Goal: Use online tool/utility: Use online tool/utility

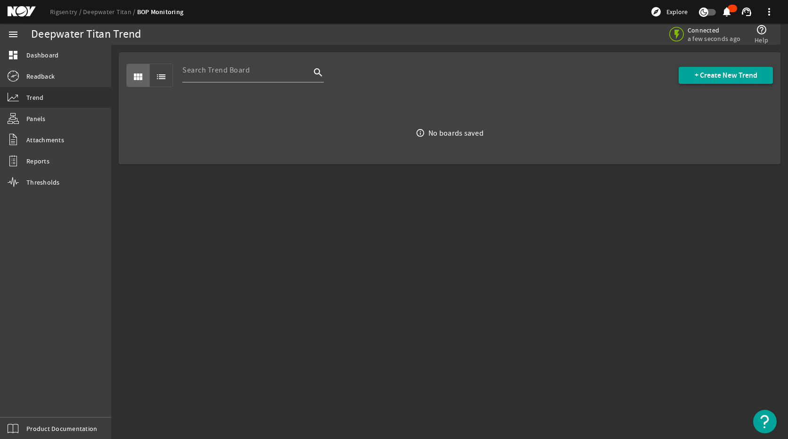
click at [704, 73] on span "+ Create New Trend" at bounding box center [725, 75] width 63 height 9
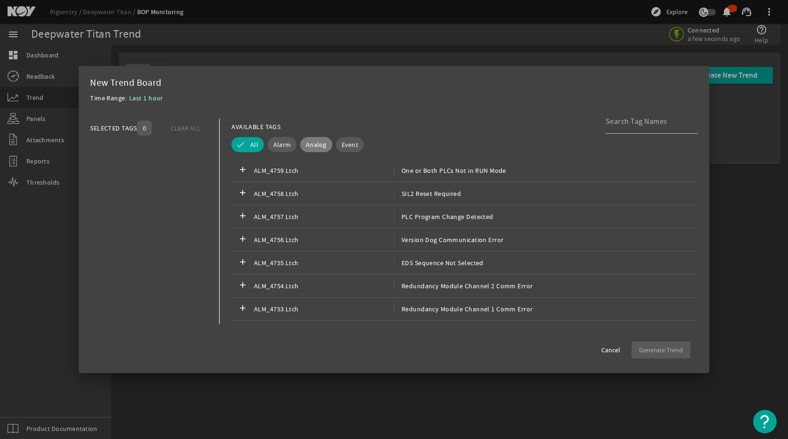
click at [322, 139] on button "Analog" at bounding box center [316, 144] width 32 height 15
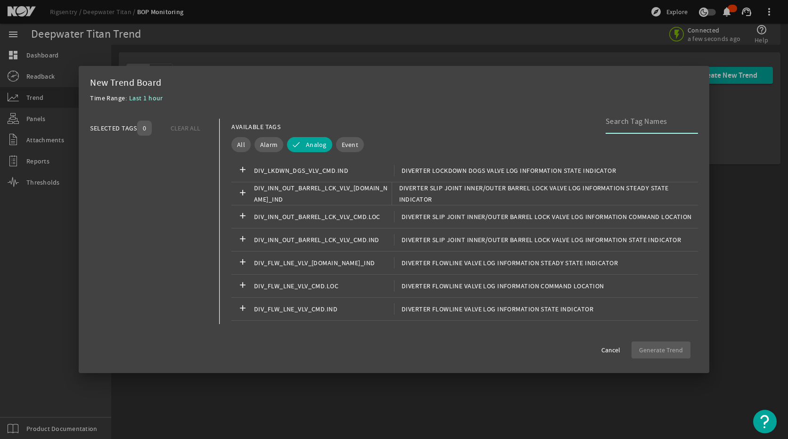
click at [624, 117] on input at bounding box center [647, 121] width 85 height 11
type input "s"
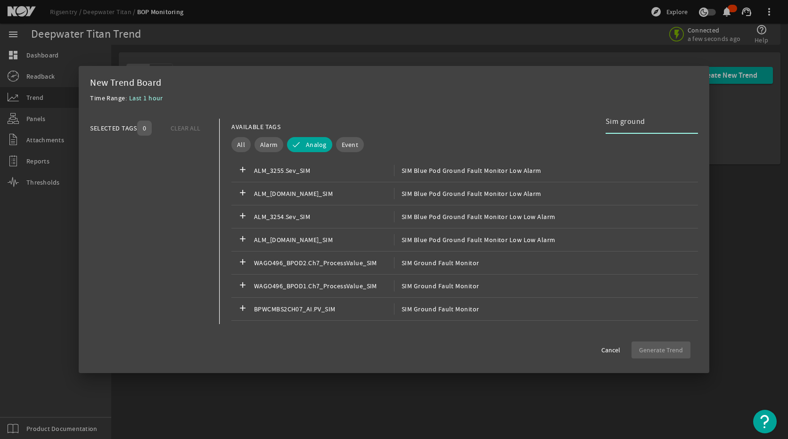
type input "Sim ground"
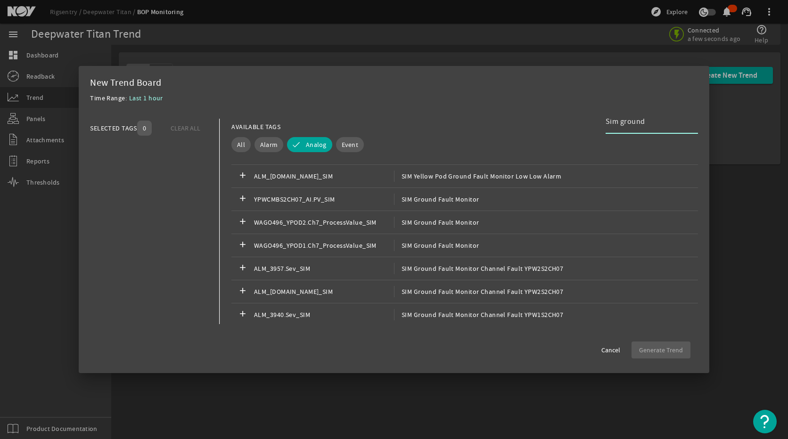
scroll to position [330, 0]
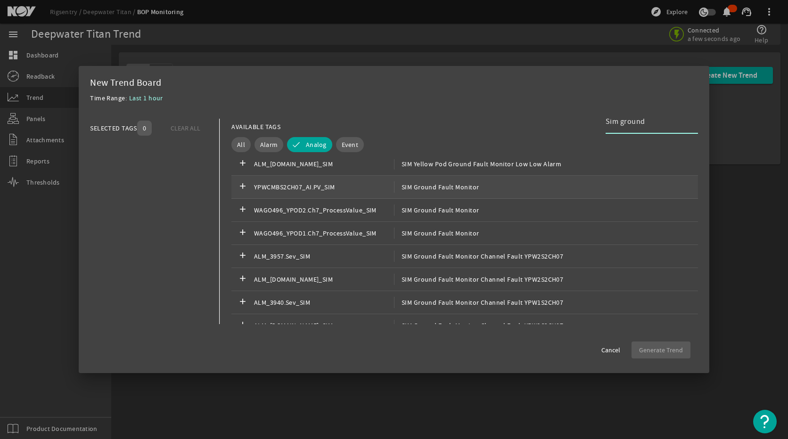
click at [477, 186] on div "add YPWCMBS2CH07_AI.PV_SIM SIM Ground Fault Monitor" at bounding box center [464, 187] width 466 height 23
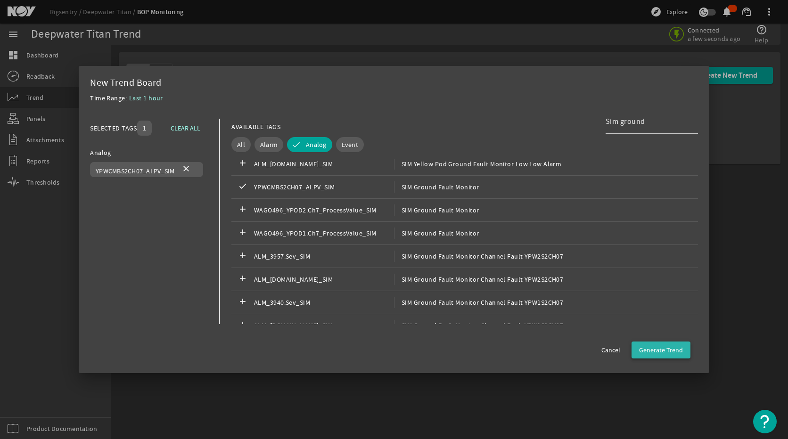
click at [684, 350] on span "button" at bounding box center [660, 350] width 59 height 23
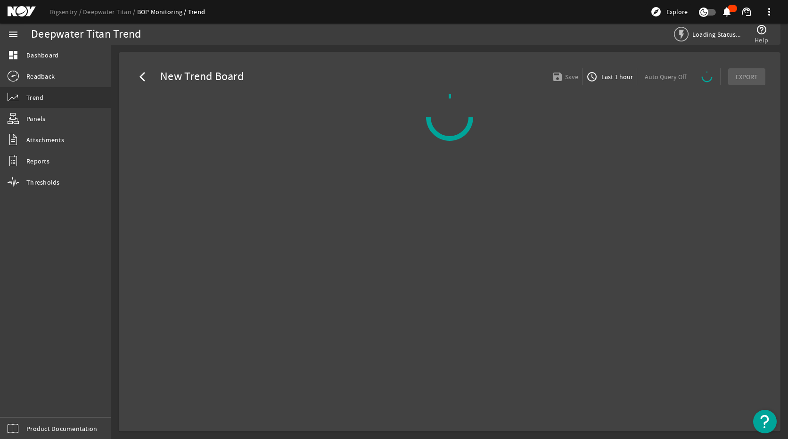
select select "ALL"
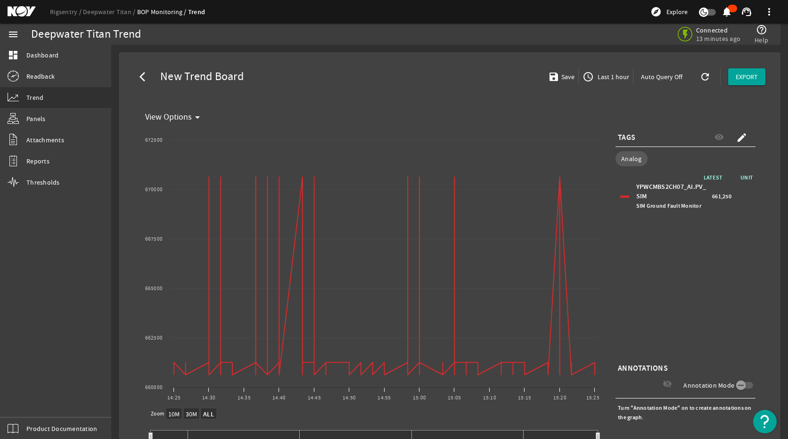
click at [713, 198] on span "661,250" at bounding box center [721, 196] width 19 height 9
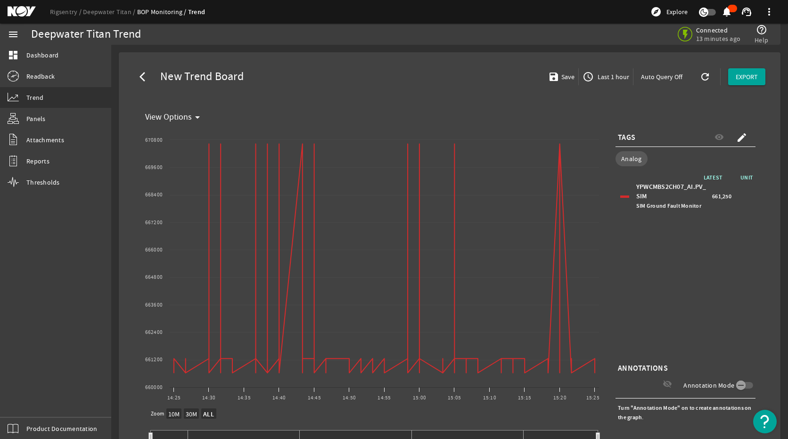
click at [677, 262] on div "LATEST UNIT YPWCMBS2CH07_AI.PV_SIM SIM Ground Fault Monitor 661,250" at bounding box center [685, 267] width 140 height 188
click at [622, 70] on span "button" at bounding box center [606, 76] width 54 height 23
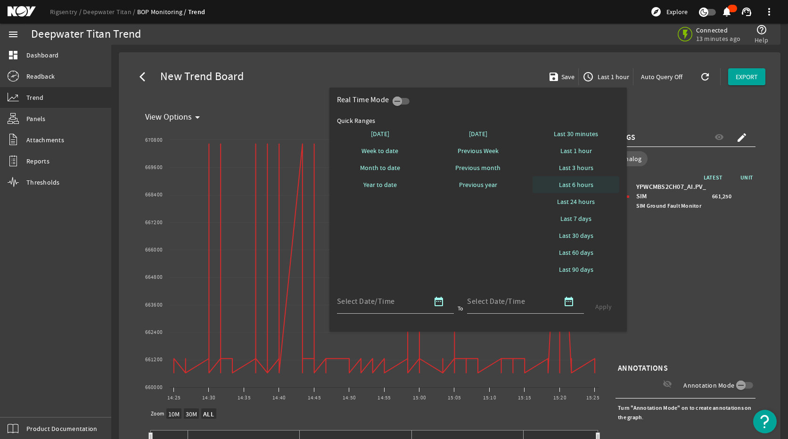
click at [578, 182] on span "Last 6 hours" at bounding box center [576, 184] width 34 height 9
select select "10M"
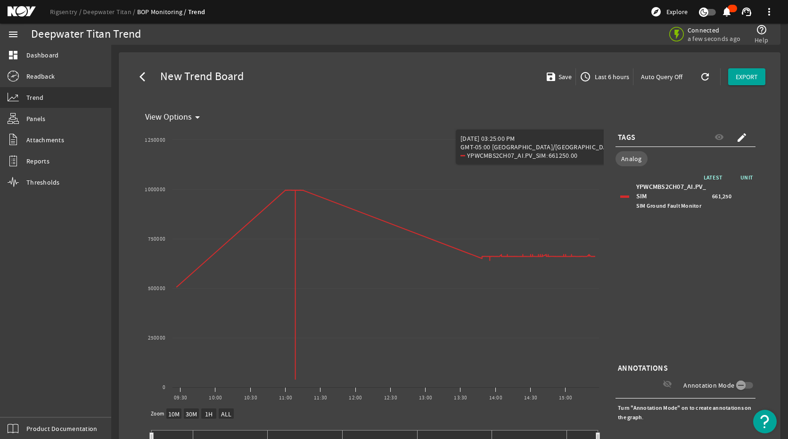
click at [707, 275] on div "LATEST UNIT YPWCMBS2CH07_AI.PV_SIM SIM Ground Fault Monitor 661,250" at bounding box center [685, 267] width 140 height 188
click at [554, 335] on rect "Chart title" at bounding box center [372, 267] width 462 height 283
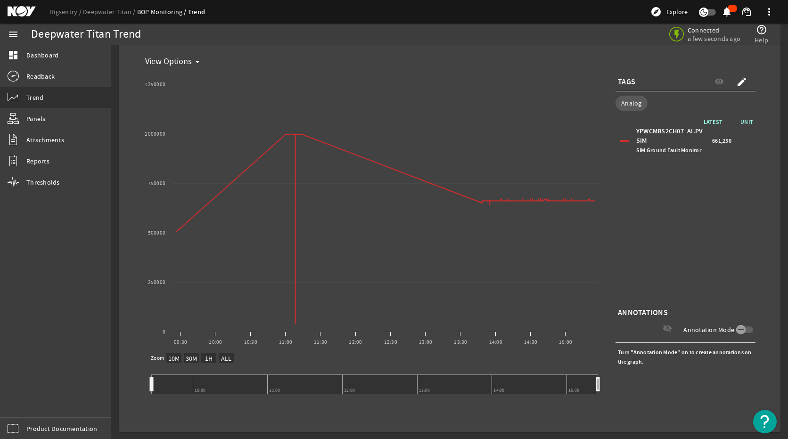
scroll to position [56, 0]
drag, startPoint x: 598, startPoint y: 389, endPoint x: 567, endPoint y: 388, distance: 31.1
click at [567, 351] on icon at bounding box center [567, 384] width 4 height 14
drag, startPoint x: 151, startPoint y: 385, endPoint x: 193, endPoint y: 385, distance: 41.9
click at [193, 351] on icon at bounding box center [193, 384] width 4 height 14
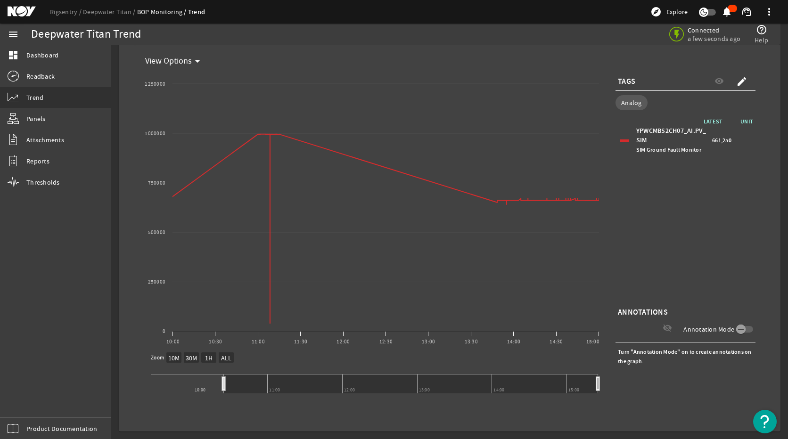
drag, startPoint x: 563, startPoint y: 382, endPoint x: 664, endPoint y: 390, distance: 101.6
click at [664, 351] on div "Created with Highcharts 11.1.0 View Options 14:30 15:00 10:00 10:30 11:00 11:30…" at bounding box center [449, 239] width 616 height 339
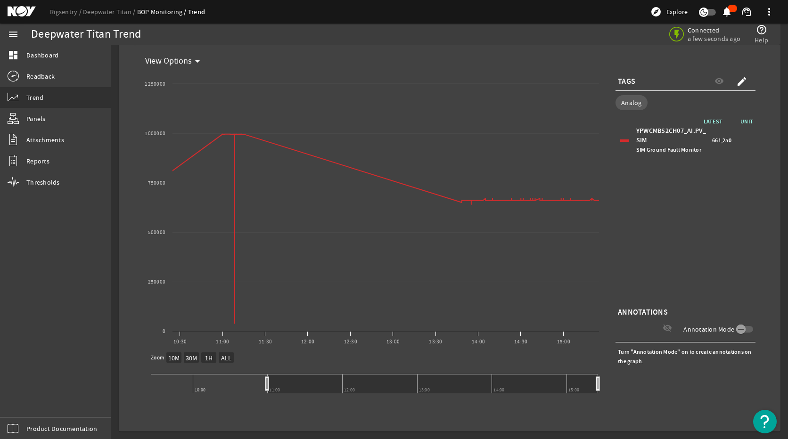
drag, startPoint x: 223, startPoint y: 381, endPoint x: 267, endPoint y: 382, distance: 43.8
click at [267, 351] on icon at bounding box center [267, 384] width 4 height 14
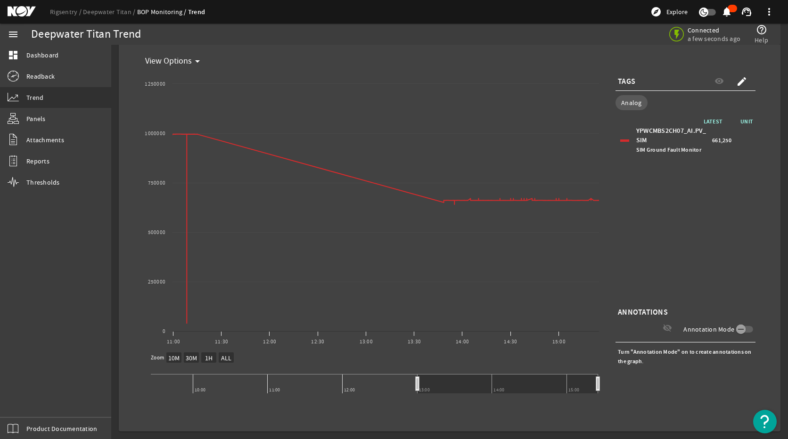
drag, startPoint x: 268, startPoint y: 385, endPoint x: 417, endPoint y: 387, distance: 149.4
click at [417, 351] on icon at bounding box center [418, 384] width 4 height 14
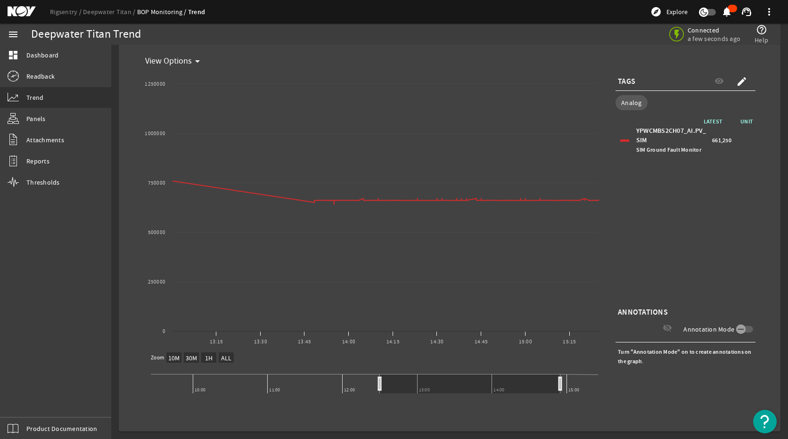
drag, startPoint x: 421, startPoint y: 385, endPoint x: 383, endPoint y: 390, distance: 38.0
click at [383, 351] on rect at bounding box center [470, 384] width 180 height 19
drag, startPoint x: 560, startPoint y: 384, endPoint x: 610, endPoint y: 382, distance: 49.5
click at [610, 351] on div "Created with Highcharts 11.1.0 View Options 14:30 13:30 14:00 13:15 13:45 14:15…" at bounding box center [449, 239] width 616 height 339
click at [14, 48] on link "dashboard Dashboard" at bounding box center [55, 55] width 111 height 21
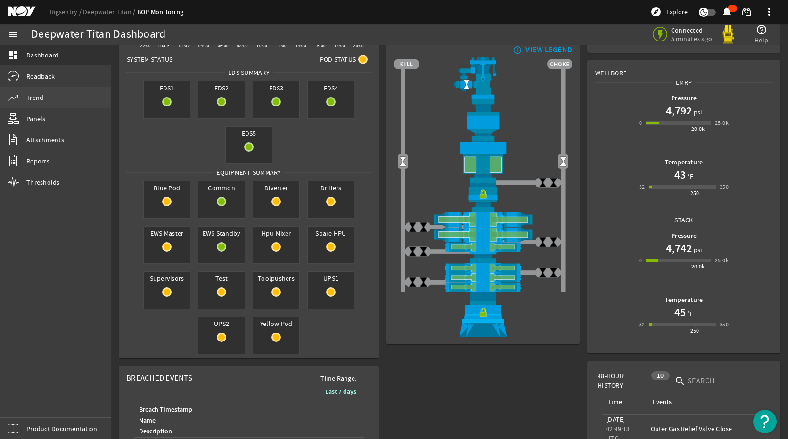
click at [58, 98] on link "Trend" at bounding box center [55, 97] width 111 height 21
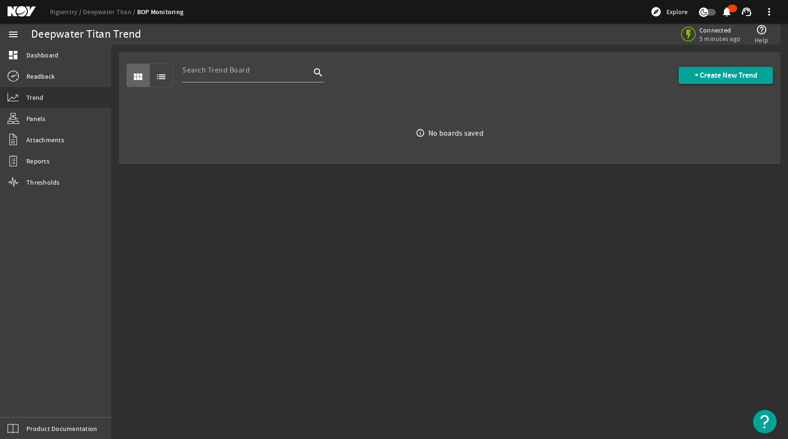
click at [711, 81] on span at bounding box center [725, 75] width 94 height 23
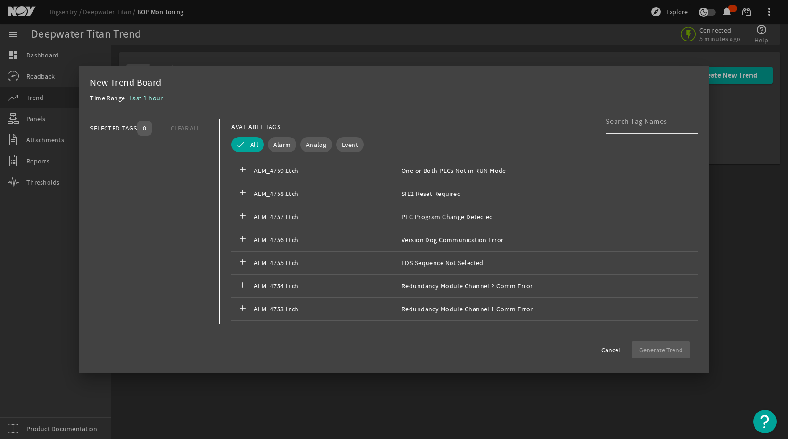
click at [636, 129] on div at bounding box center [647, 121] width 85 height 24
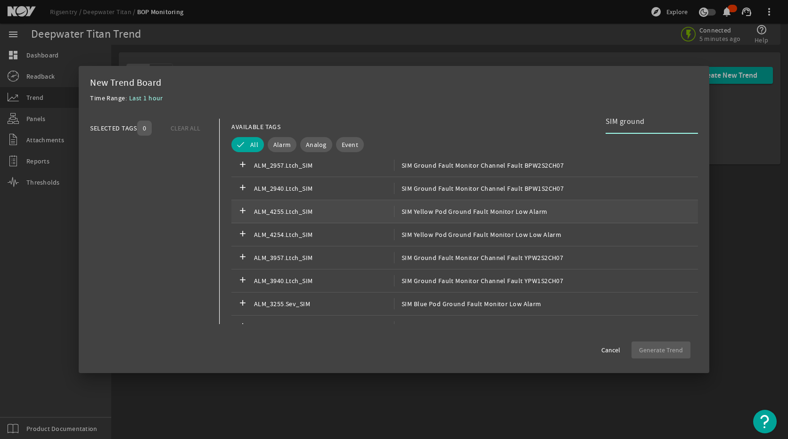
scroll to position [141, 0]
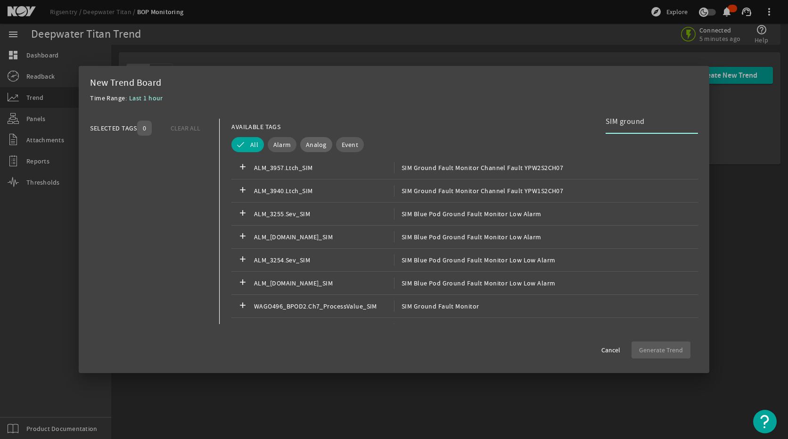
type input "SIM ground"
click at [318, 141] on span "Analog" at bounding box center [316, 144] width 21 height 9
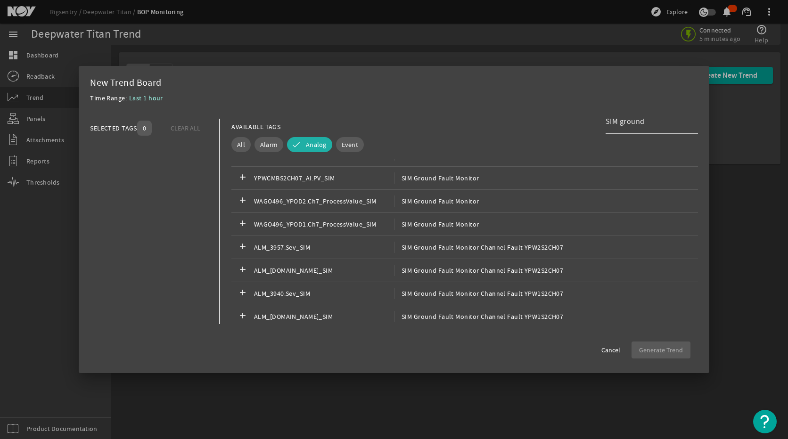
scroll to position [343, 0]
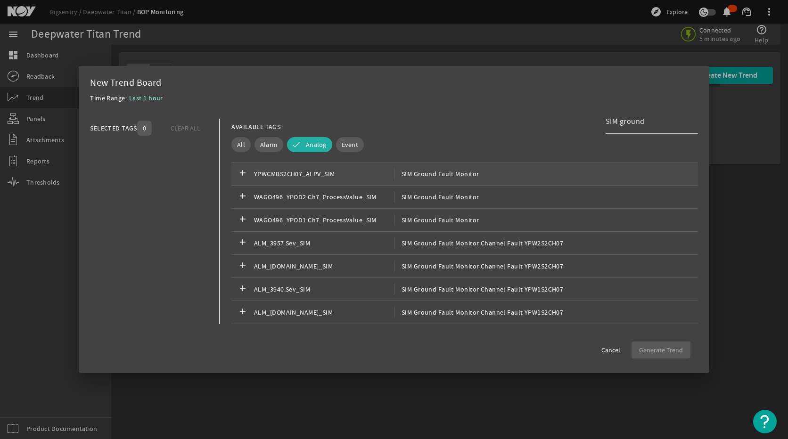
click at [365, 174] on span "YPWCMBS2CH07_AI.PV_SIM" at bounding box center [324, 173] width 140 height 11
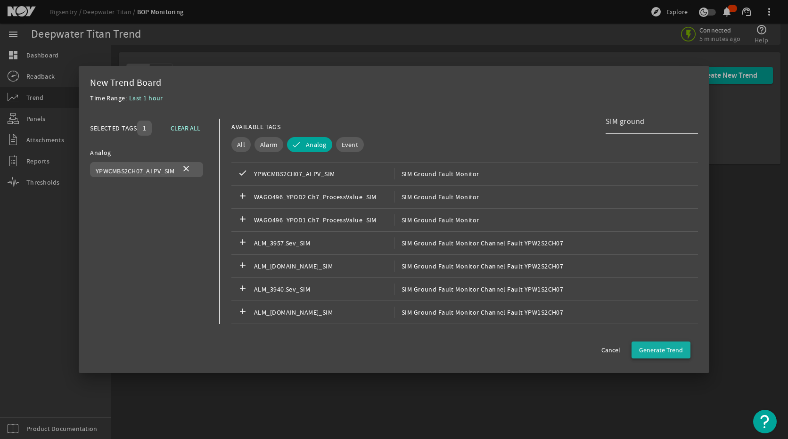
click at [670, 348] on span "Generate Trend" at bounding box center [661, 349] width 44 height 9
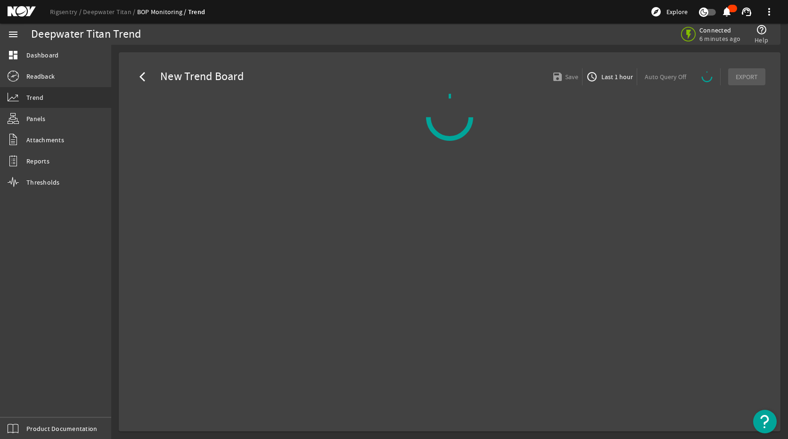
select select "ALL"
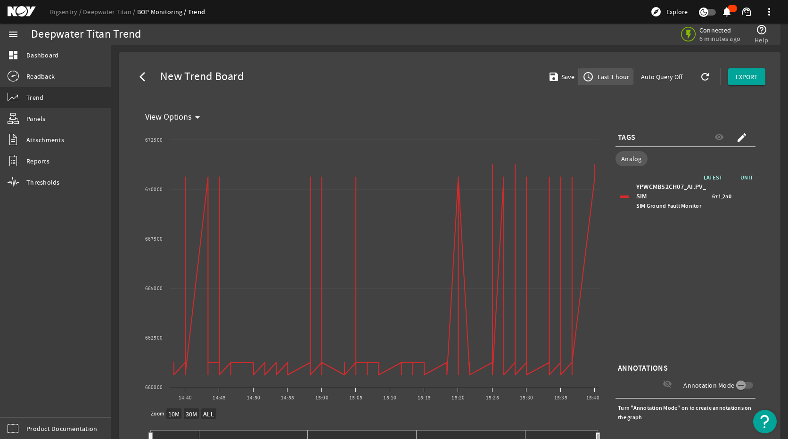
click at [607, 79] on span "Last 1 hour" at bounding box center [611, 76] width 33 height 9
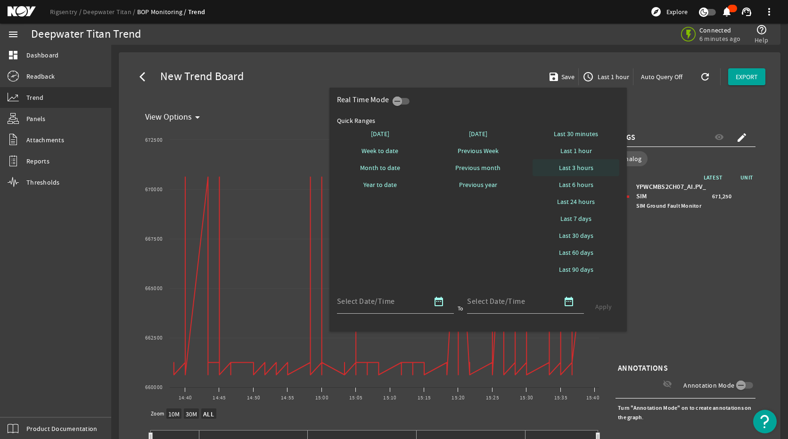
click at [586, 163] on span at bounding box center [575, 167] width 87 height 23
select select "10M"
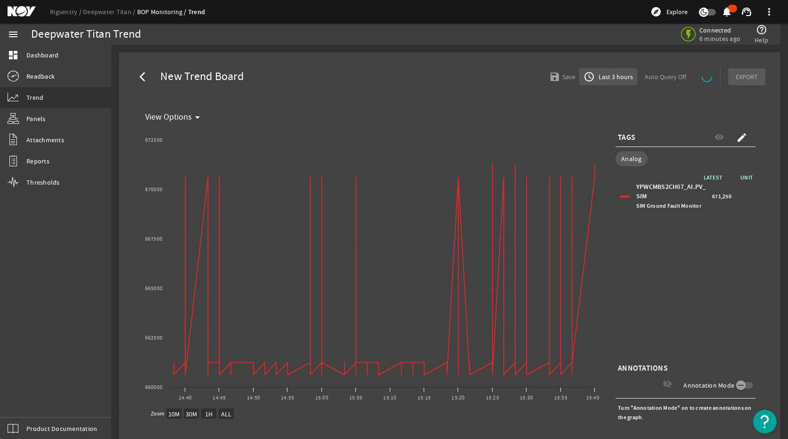
click at [615, 78] on span "Last 3 hours" at bounding box center [614, 76] width 36 height 9
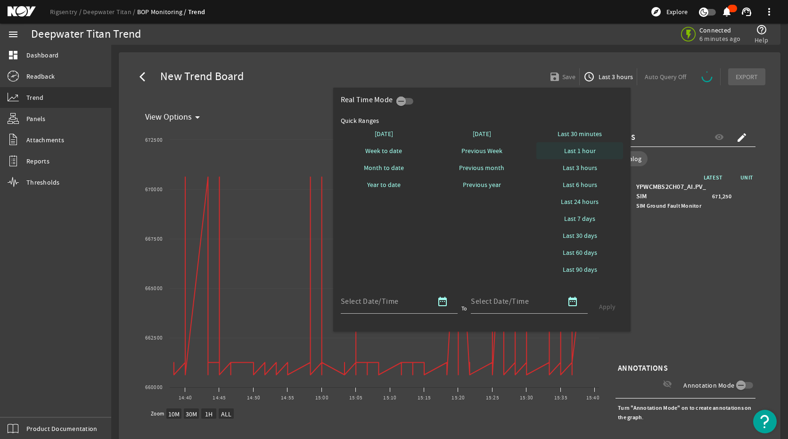
click at [592, 154] on span "Last 1 hour" at bounding box center [580, 150] width 32 height 9
select select "10M"
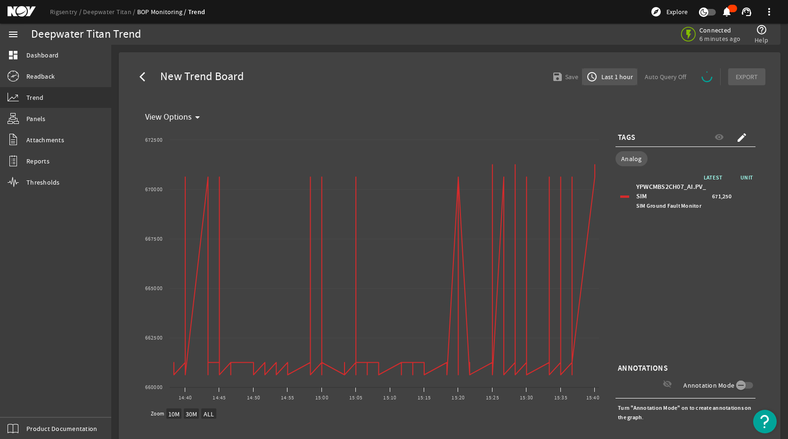
click at [611, 79] on span "Last 1 hour" at bounding box center [615, 76] width 33 height 9
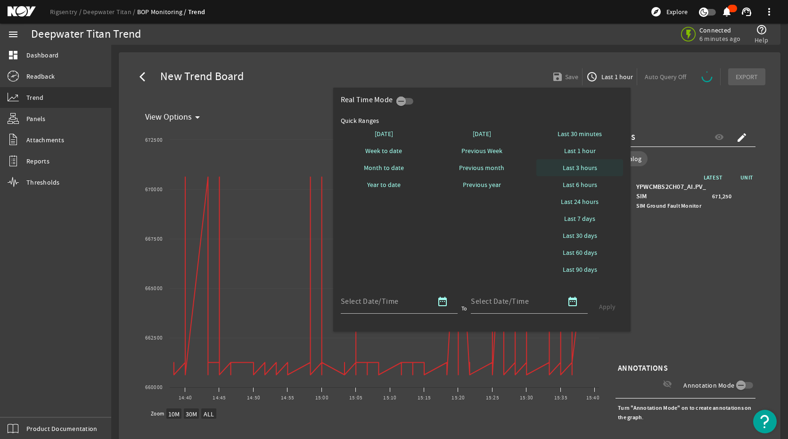
click at [589, 169] on span "Last 3 hours" at bounding box center [579, 167] width 34 height 9
select select "10M"
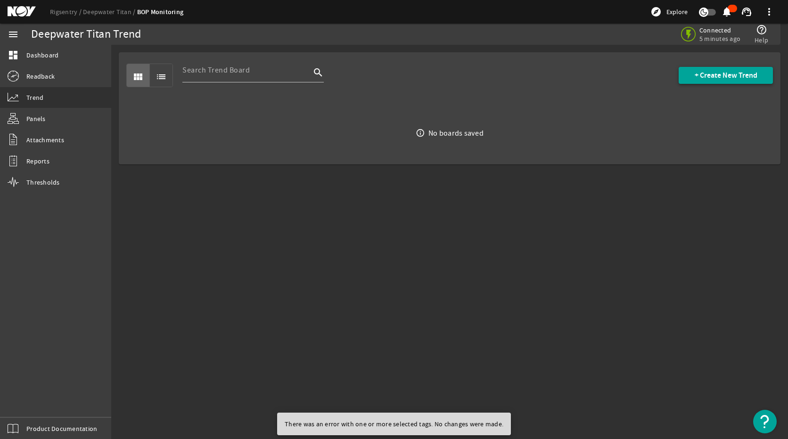
click at [719, 78] on span "+ Create New Trend" at bounding box center [725, 75] width 63 height 9
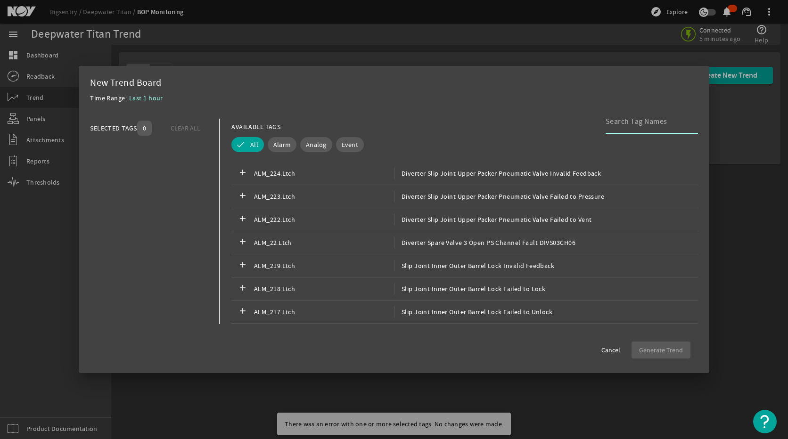
scroll to position [330, 0]
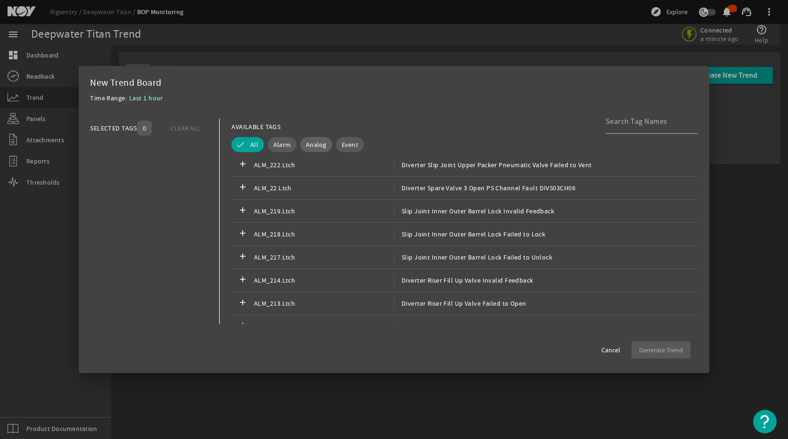
click at [309, 147] on span "Analog" at bounding box center [316, 144] width 21 height 9
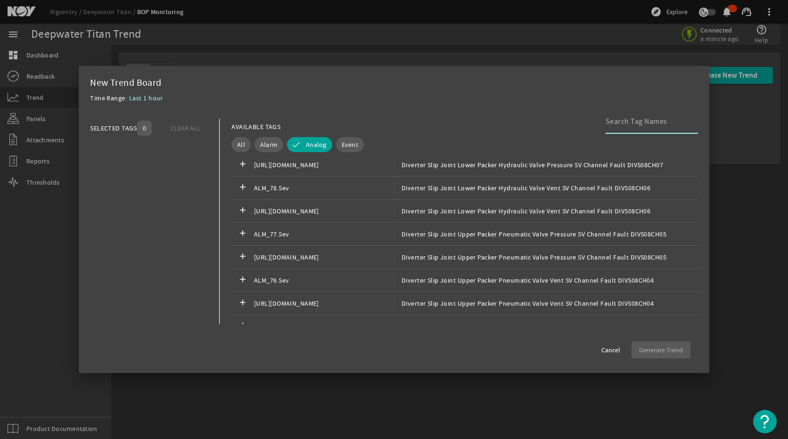
click at [634, 123] on input at bounding box center [647, 121] width 85 height 11
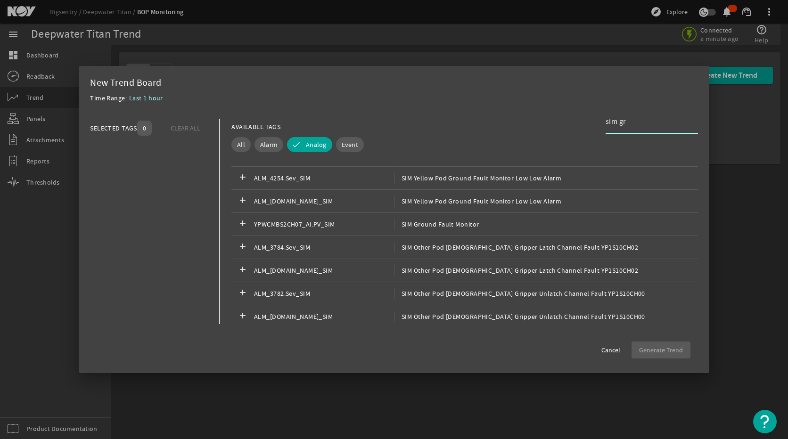
scroll to position [848, 0]
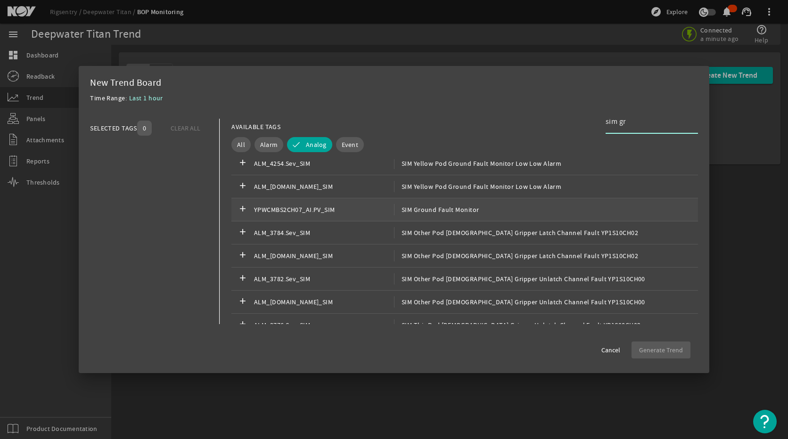
type input "sim gr"
click at [498, 205] on div "add YPWCMBS2CH07_AI.PV_SIM SIM Ground Fault Monitor" at bounding box center [464, 209] width 466 height 23
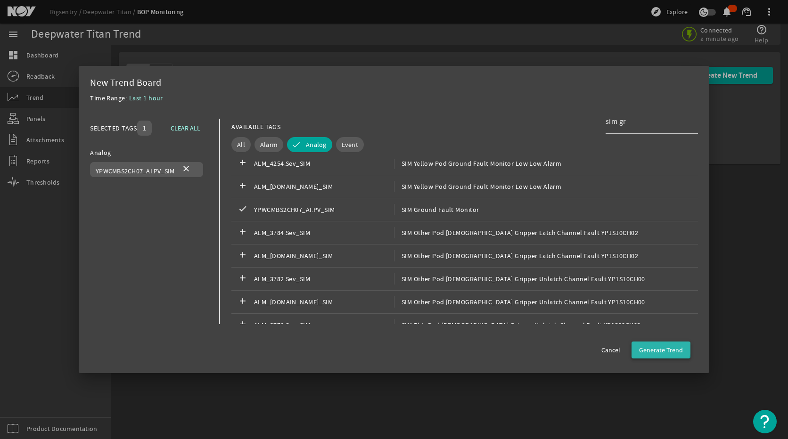
click at [654, 343] on span "button" at bounding box center [660, 350] width 59 height 23
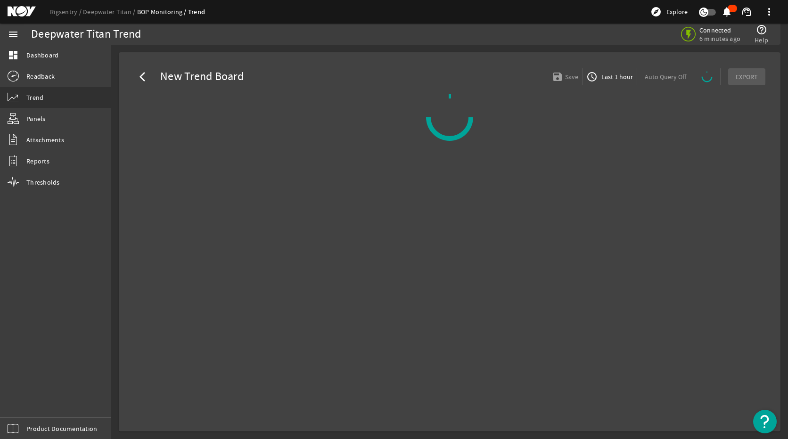
select select "ALL"
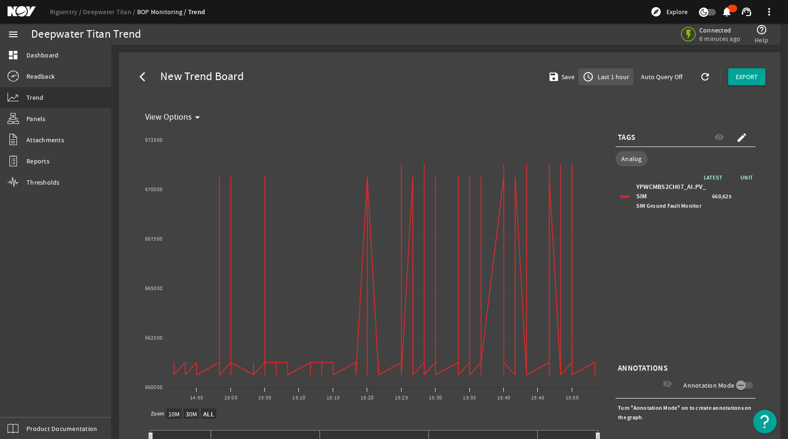
click at [601, 81] on span "access_time Last 1 hour" at bounding box center [605, 76] width 47 height 11
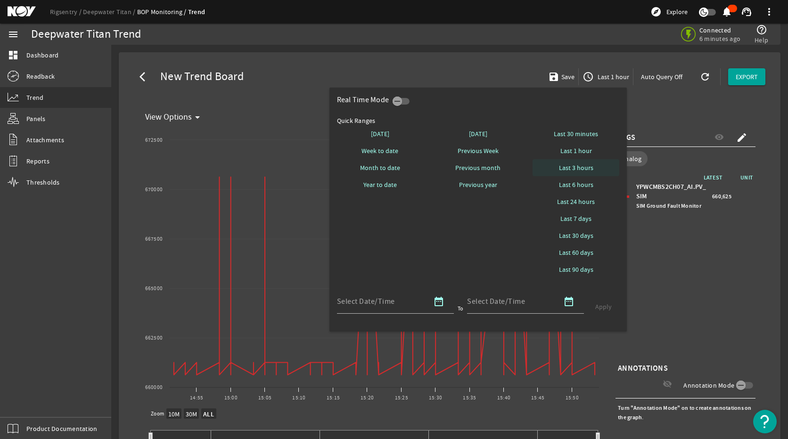
click at [578, 166] on span "Last 3 hours" at bounding box center [576, 167] width 34 height 9
select select "10M"
